Goal: Information Seeking & Learning: Learn about a topic

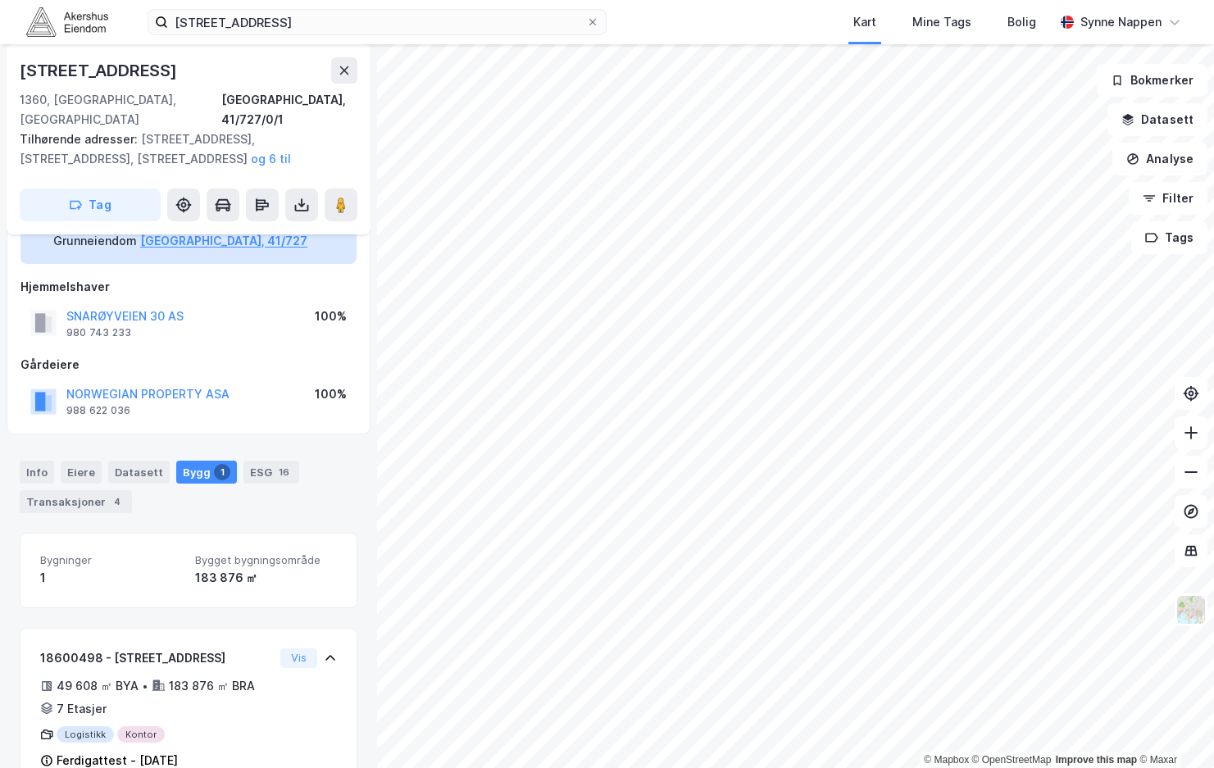
scroll to position [82, 0]
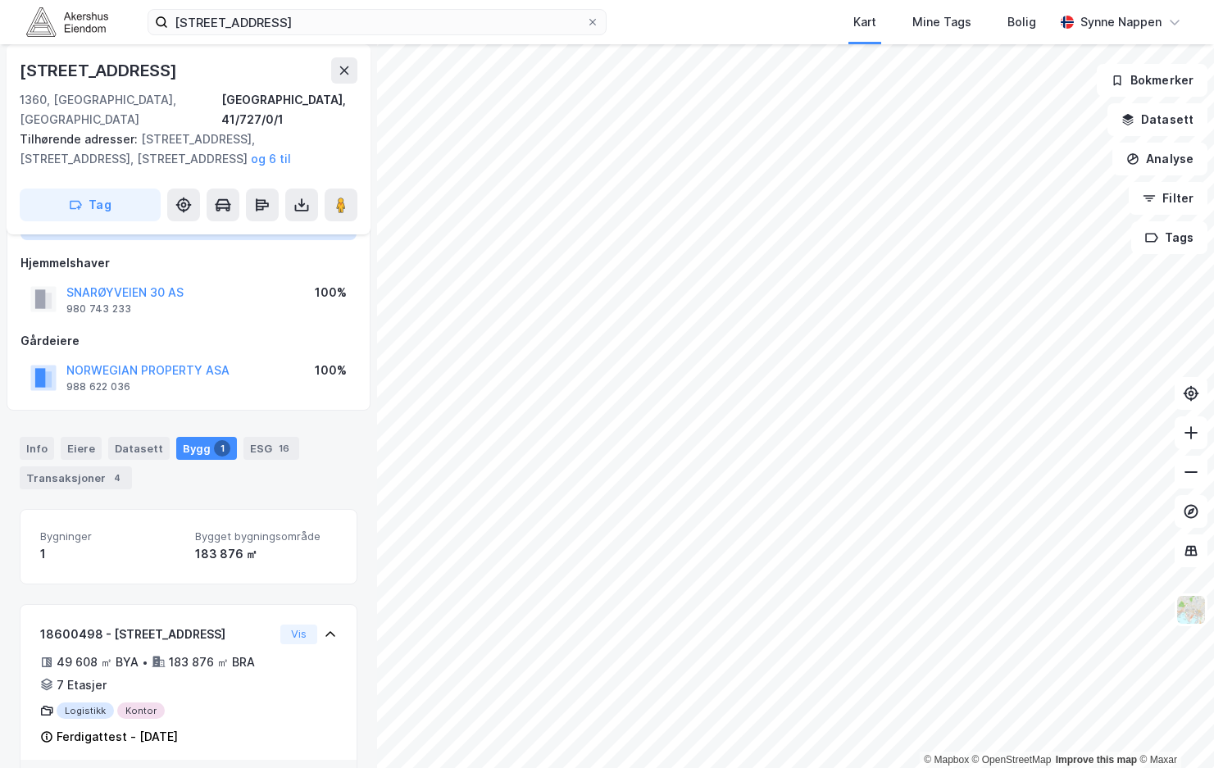
click at [86, 16] on img at bounding box center [67, 21] width 82 height 29
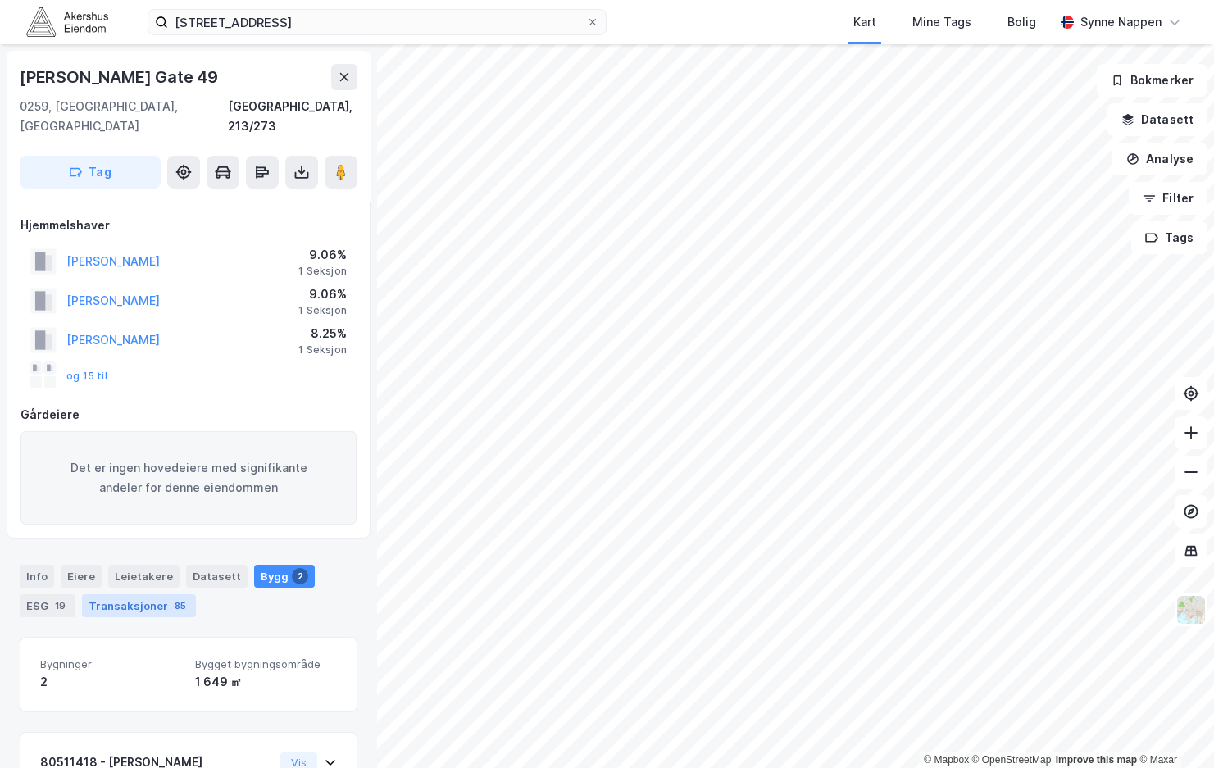
click at [143, 599] on div "Info Eiere Leietakere Datasett Bygg 2 ESG 19 Transaksjoner 85" at bounding box center [188, 584] width 377 height 79
click at [148, 594] on div "Transaksjoner 85" at bounding box center [139, 605] width 114 height 23
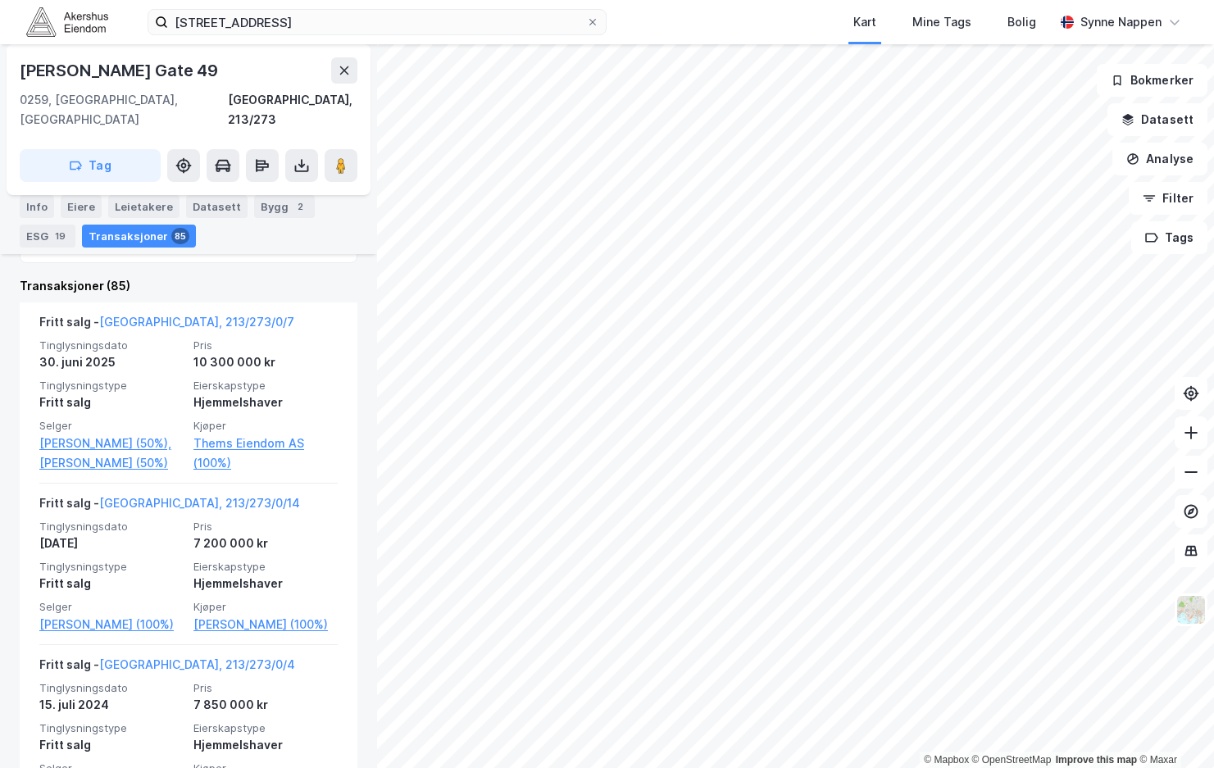
scroll to position [566, 0]
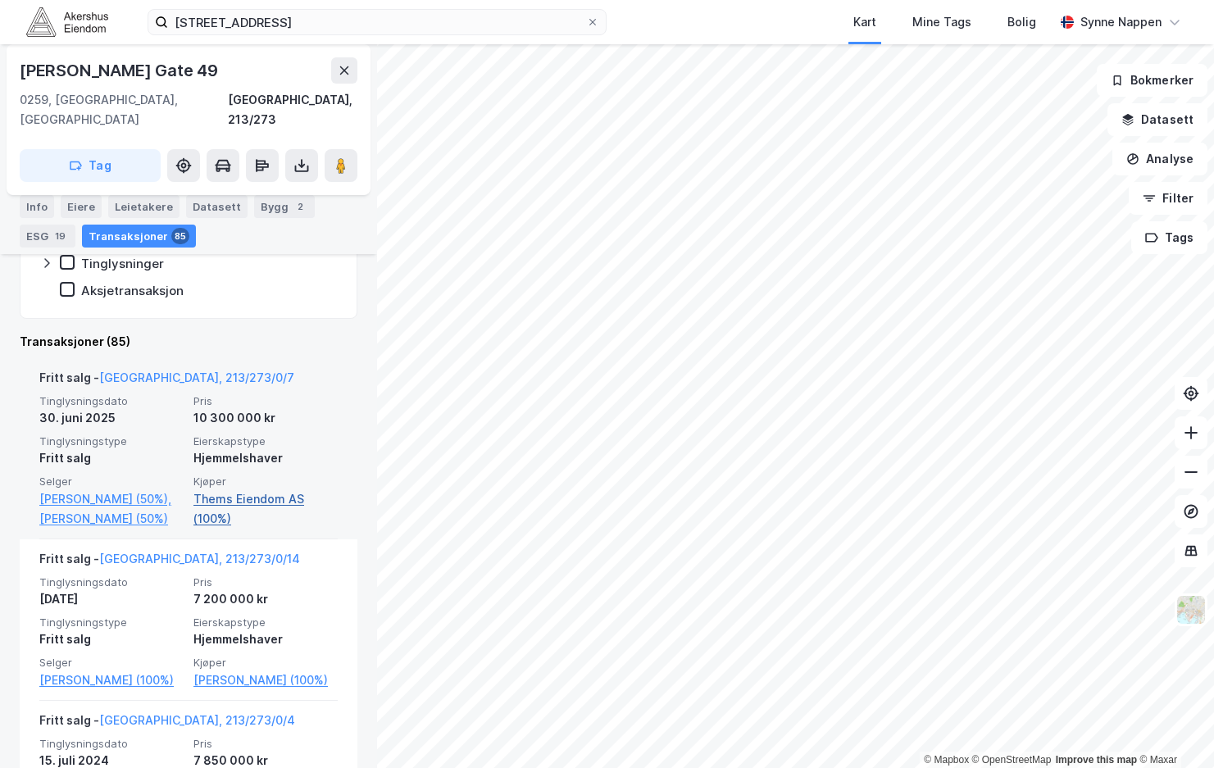
click at [195, 493] on link "Thems Eiendom AS (100%)" at bounding box center [265, 508] width 144 height 39
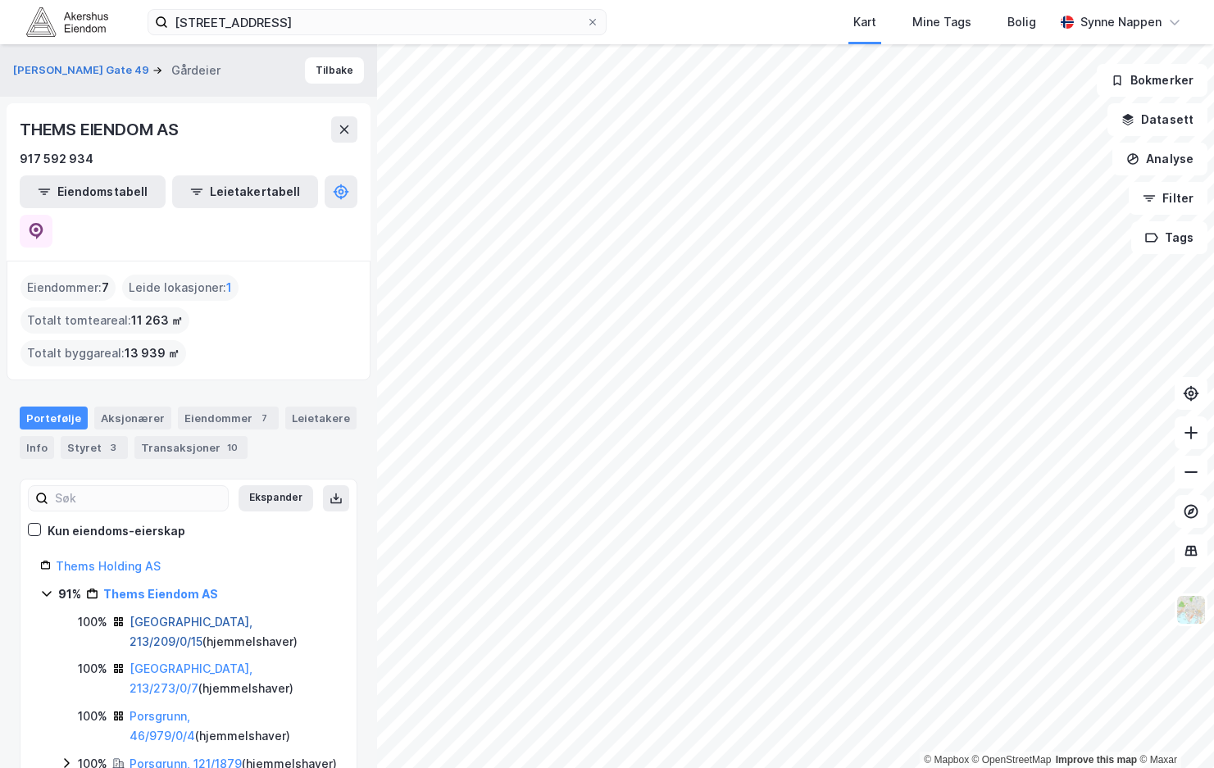
click at [167, 615] on link "Oslo, 213/209/0/15" at bounding box center [191, 632] width 123 height 34
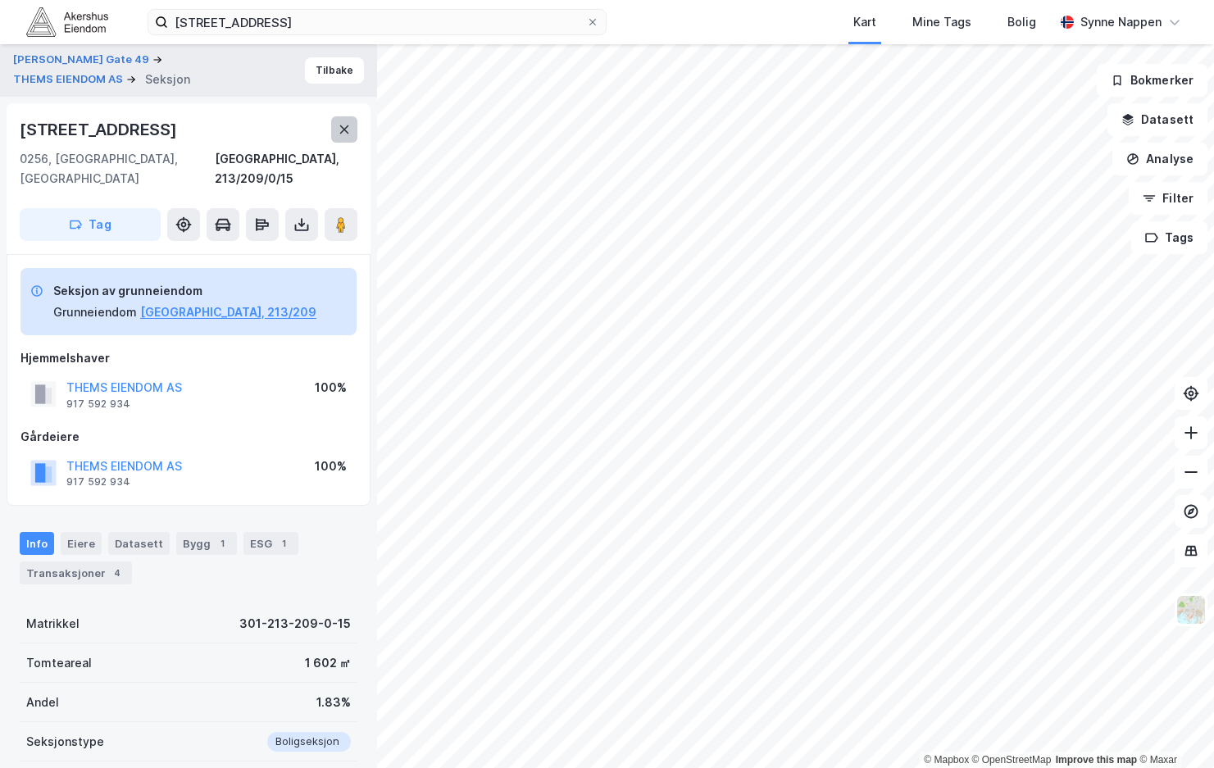
click at [334, 127] on button at bounding box center [344, 129] width 26 height 26
